Goal: Transaction & Acquisition: Purchase product/service

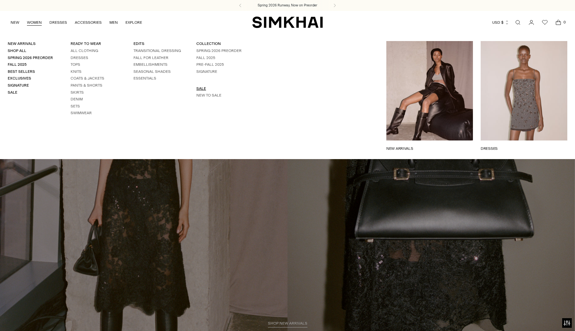
click at [201, 88] on link "SALE" at bounding box center [201, 88] width 10 height 4
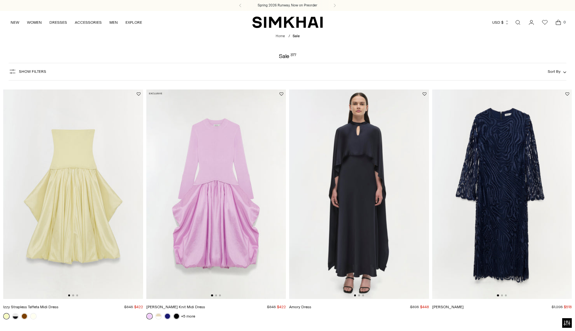
click at [23, 72] on span "Show Filters" at bounding box center [32, 71] width 27 height 4
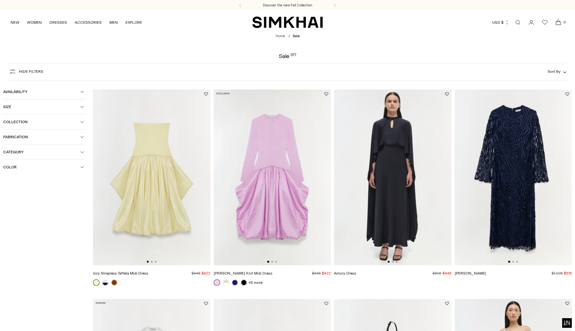
click at [77, 120] on button "Collection" at bounding box center [44, 122] width 82 height 15
click at [80, 123] on icon "button" at bounding box center [82, 122] width 4 height 4
click at [79, 153] on span "Category" at bounding box center [41, 152] width 77 height 4
click at [23, 184] on span "Dresses" at bounding box center [17, 183] width 18 height 6
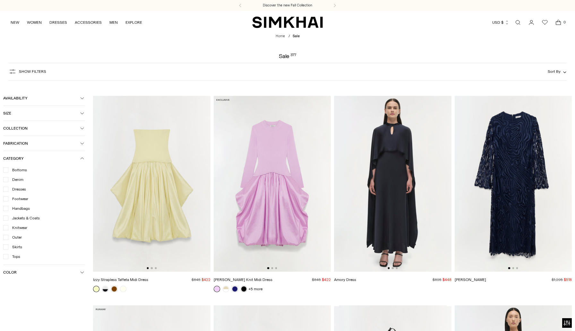
scroll to position [47, 0]
